Goal: Task Accomplishment & Management: Manage account settings

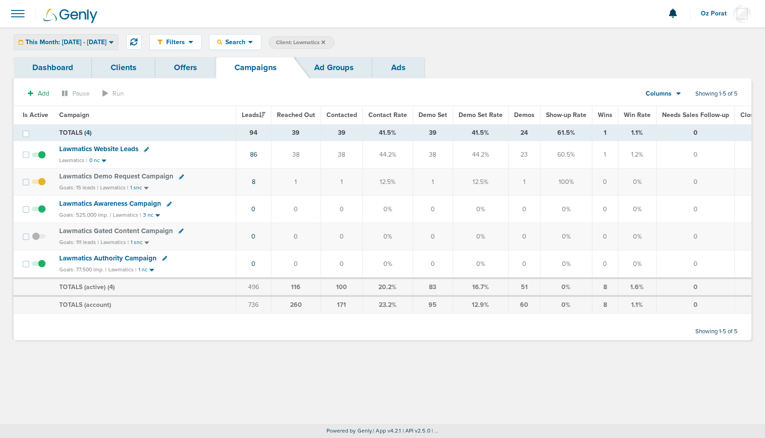
click at [75, 36] on div "This Month: [DATE] - [DATE]" at bounding box center [66, 42] width 104 height 15
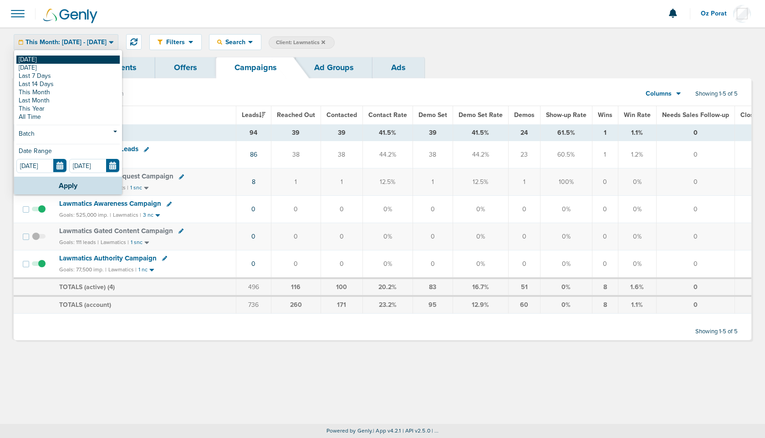
click at [43, 62] on link "[DATE]" at bounding box center [67, 60] width 103 height 8
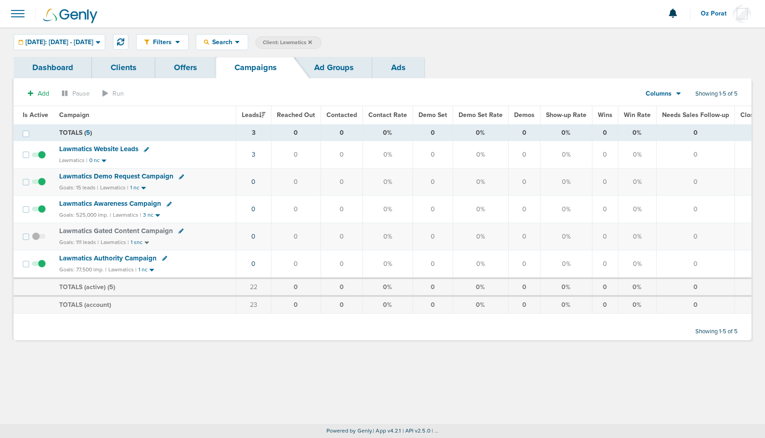
click at [312, 41] on icon at bounding box center [310, 42] width 4 height 4
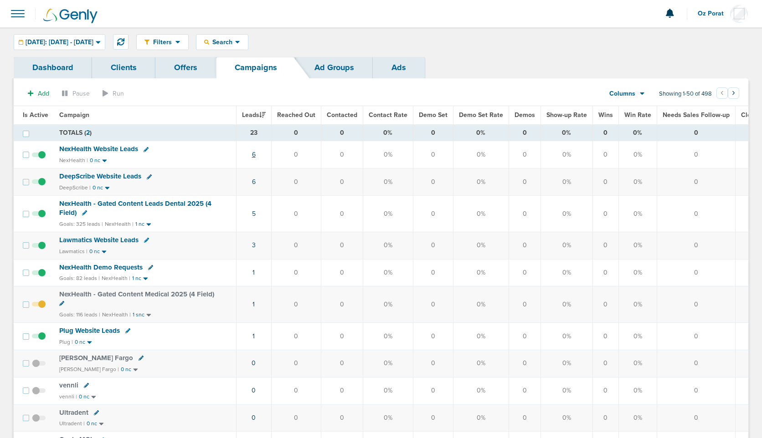
click at [254, 156] on link "6" at bounding box center [254, 155] width 4 height 8
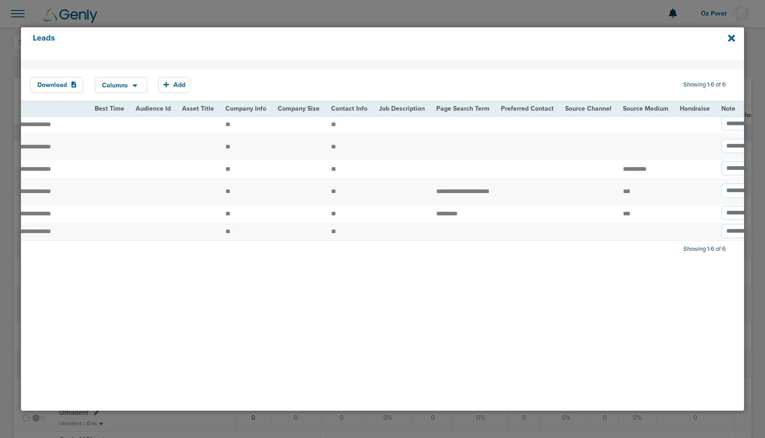
scroll to position [0, 1168]
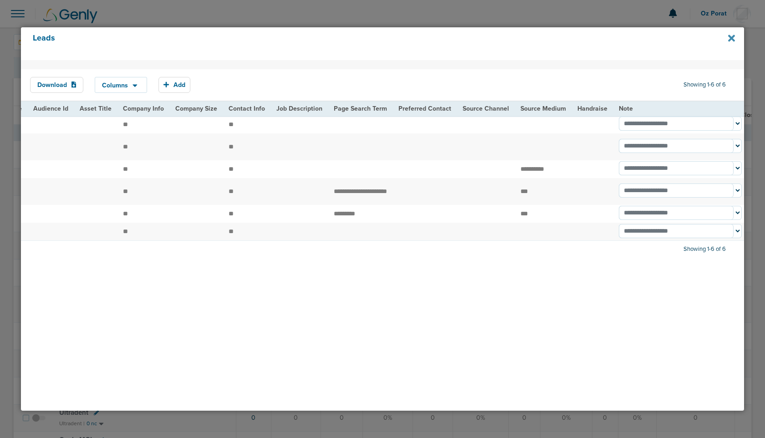
click at [734, 38] on icon at bounding box center [731, 38] width 7 height 10
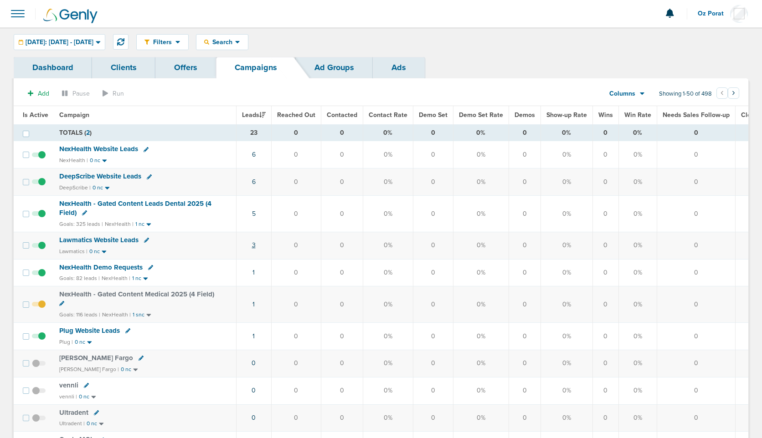
click at [254, 244] on link "3" at bounding box center [254, 245] width 4 height 8
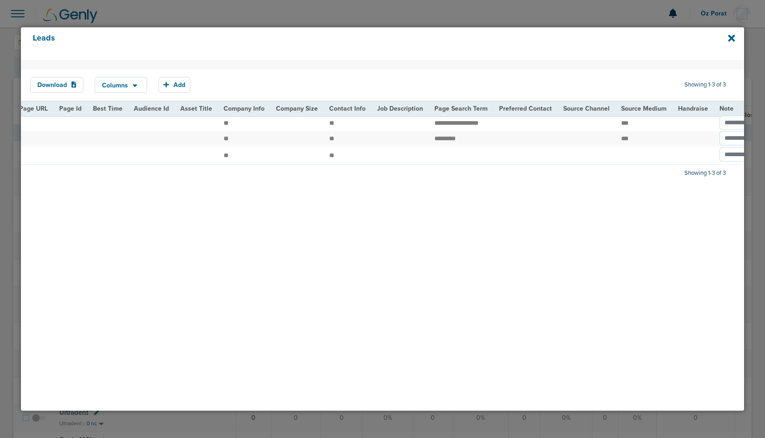
scroll to position [0, 1048]
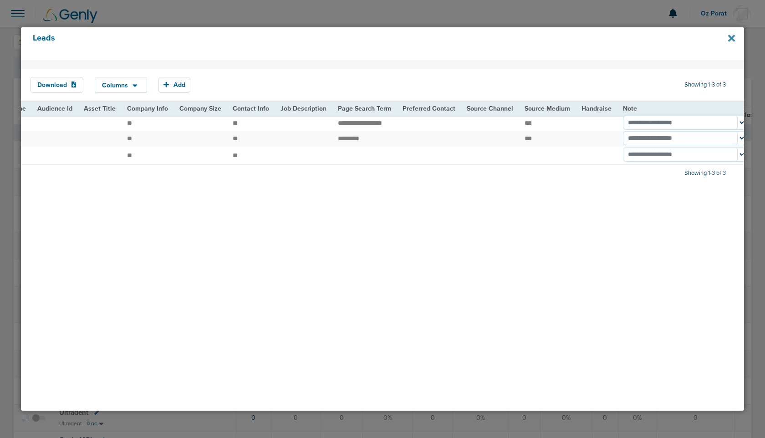
click at [734, 41] on icon at bounding box center [731, 38] width 7 height 7
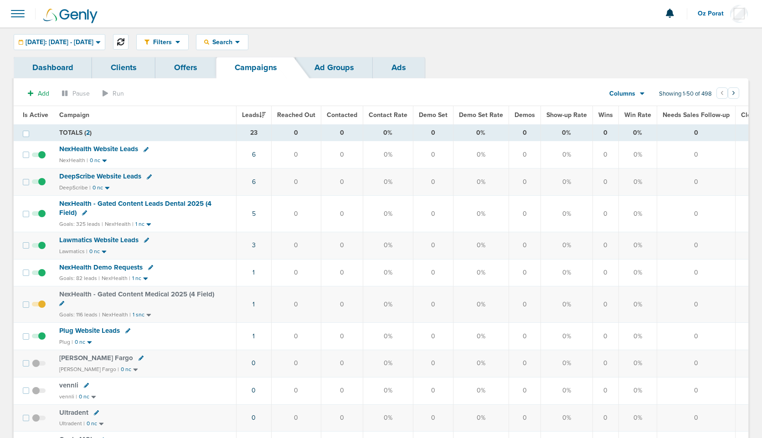
click at [124, 43] on icon at bounding box center [120, 41] width 7 height 7
click at [124, 41] on icon at bounding box center [120, 41] width 7 height 7
click at [124, 42] on icon at bounding box center [120, 41] width 7 height 7
click at [702, 17] on button "Oz Porat" at bounding box center [722, 13] width 51 height 27
click at [692, 43] on link "Sign Out" at bounding box center [702, 39] width 91 height 11
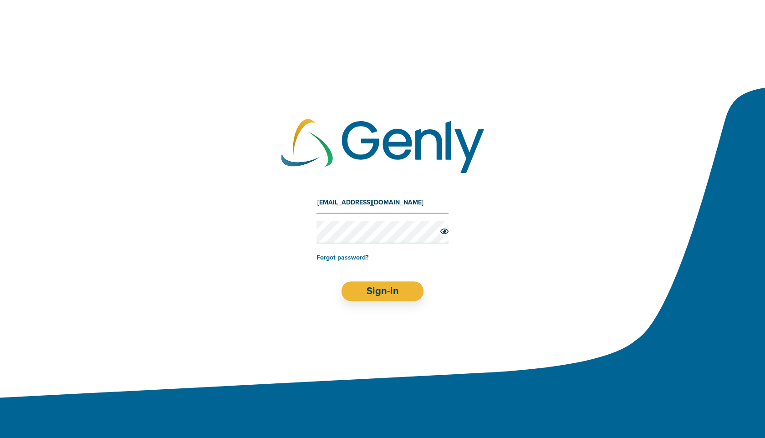
click at [359, 205] on input "[EMAIL_ADDRESS][DOMAIN_NAME]" at bounding box center [383, 203] width 132 height 22
type input "[EMAIL_ADDRESS][DOMAIN_NAME]"
click at [378, 288] on button "Sign-in" at bounding box center [383, 292] width 82 height 20
